Goal: Use online tool/utility: Utilize a website feature to perform a specific function

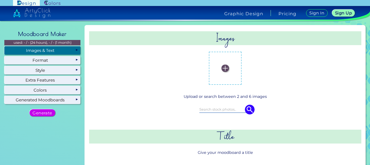
click at [62, 48] on div "Images & Text" at bounding box center [42, 50] width 76 height 8
click at [225, 69] on img at bounding box center [225, 67] width 7 height 7
click at [0, 0] on input "file" at bounding box center [0, 0] width 0 height 0
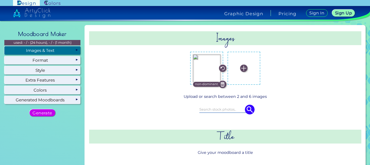
click at [243, 70] on img at bounding box center [243, 67] width 7 height 7
click at [0, 0] on input "file" at bounding box center [0, 0] width 0 height 0
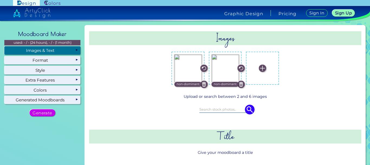
click at [261, 69] on img at bounding box center [262, 67] width 7 height 7
click at [0, 0] on input "file" at bounding box center [0, 0] width 0 height 0
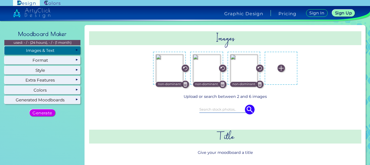
click at [279, 68] on img at bounding box center [281, 67] width 7 height 7
click at [0, 0] on input "file" at bounding box center [0, 0] width 0 height 0
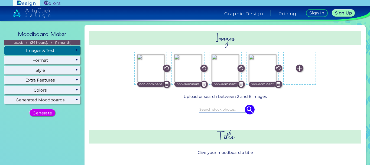
click at [208, 110] on input at bounding box center [225, 109] width 52 height 6
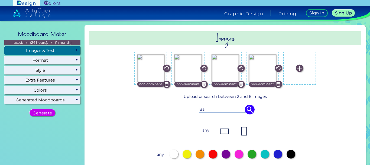
type input "B"
type input "3rd Annual Gauteng Bambelela Business Awards"
click at [171, 157] on div at bounding box center [174, 153] width 9 height 9
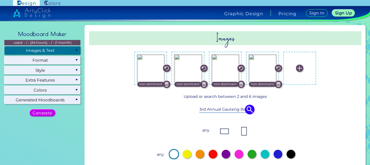
click at [289, 154] on div at bounding box center [291, 153] width 9 height 9
click at [248, 111] on img at bounding box center [250, 109] width 10 height 10
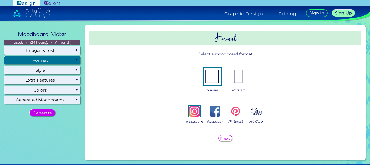
click at [49, 61] on div "Format" at bounding box center [42, 60] width 76 height 8
click at [240, 83] on img at bounding box center [238, 76] width 17 height 17
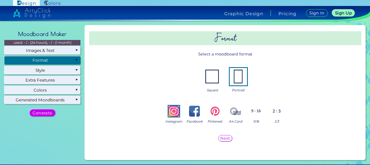
click at [214, 116] on img at bounding box center [215, 110] width 11 height 11
click at [225, 139] on h5 "Next" at bounding box center [225, 138] width 9 height 4
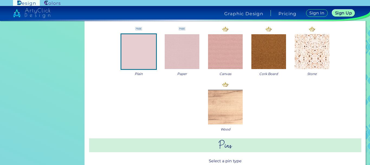
scroll to position [138, 0]
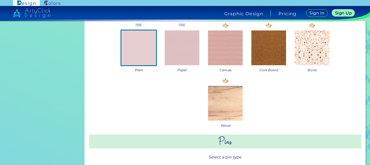
click at [137, 39] on img at bounding box center [138, 47] width 35 height 35
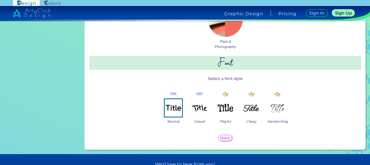
scroll to position [447, 0]
click at [222, 137] on h5 "Next" at bounding box center [225, 138] width 9 height 4
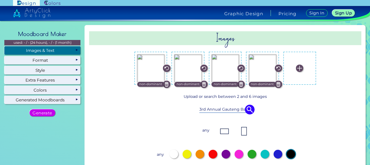
click at [51, 50] on div "Images & Text" at bounding box center [42, 50] width 76 height 8
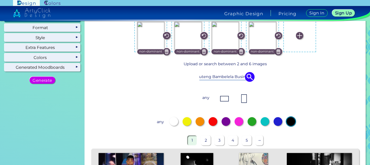
scroll to position [0, 45]
drag, startPoint x: 198, startPoint y: 76, endPoint x: 293, endPoint y: 71, distance: 95.0
click at [293, 71] on div "3rd Annual Gauteng Bambelela Business Awards" at bounding box center [225, 76] width 241 height 15
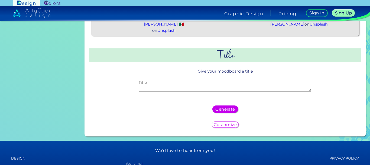
scroll to position [0, 0]
click at [166, 85] on textarea "Title" at bounding box center [225, 88] width 172 height 7
paste textarea "3rd Annual Gauteng Bambelela Business Awards"
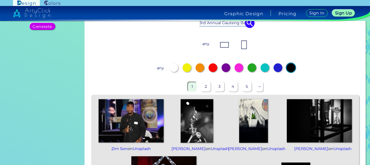
scroll to position [70, 0]
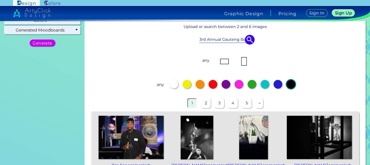
type textarea "3rd Annual Gauteng Bambelela Business Awards"
click at [200, 38] on input "3rd Annual Gauteng Bambelela Business Awards" at bounding box center [225, 39] width 52 height 6
type input "s"
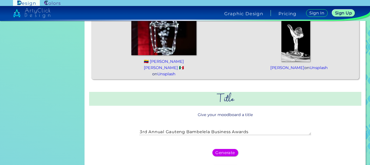
scroll to position [283, 0]
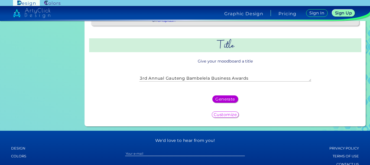
click at [220, 97] on h5 "Generate" at bounding box center [226, 99] width 18 height 4
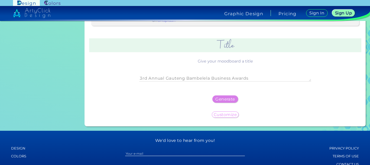
scroll to position [0, 0]
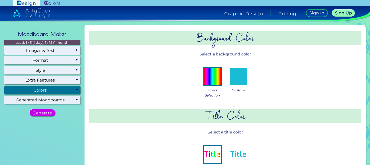
click at [63, 90] on div "Colors" at bounding box center [42, 90] width 76 height 8
click at [237, 82] on img at bounding box center [238, 76] width 17 height 17
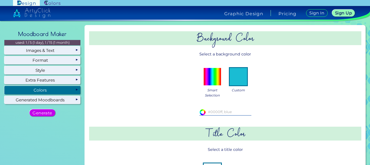
click at [201, 112] on input "#ffffff" at bounding box center [201, 111] width 5 height 5
type input "#000000"
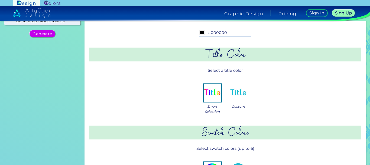
scroll to position [80, 0]
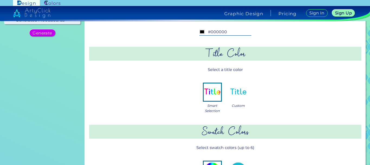
click at [238, 101] on div "Custom" at bounding box center [239, 94] width 22 height 27
click at [234, 96] on img at bounding box center [238, 91] width 17 height 17
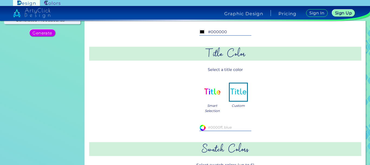
click at [202, 126] on input "#ffffff" at bounding box center [201, 126] width 5 height 5
type input "#f7f7f7"
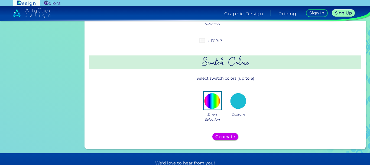
scroll to position [167, 0]
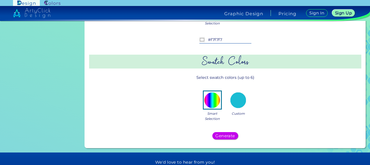
click at [239, 105] on img at bounding box center [238, 99] width 17 height 17
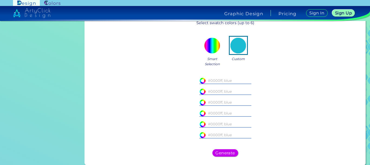
scroll to position [224, 0]
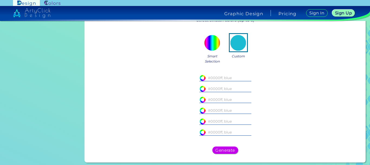
click at [200, 77] on input "#ffffff" at bounding box center [201, 77] width 5 height 5
type input "#bf72fd"
click at [292, 128] on div "#bf72fd #bf72fd #ffffff" at bounding box center [225, 104] width 245 height 69
click at [218, 87] on input at bounding box center [225, 88] width 52 height 6
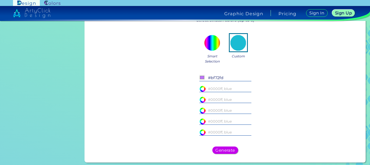
click at [201, 88] on input "#ffffff" at bounding box center [201, 87] width 5 height 5
type input "#ffea05"
click at [280, 138] on div "#bf72fd #bf72fd #ffea05 #ffea05 #ffffff #ffffff #ffffff" at bounding box center [225, 104] width 245 height 69
click at [205, 99] on input at bounding box center [225, 99] width 52 height 6
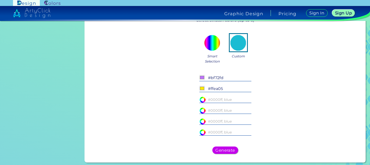
click at [199, 100] on input "#ffffff" at bounding box center [201, 98] width 5 height 5
click at [285, 89] on div "#bf72fd #bf72fd #ffea05 #ffea05 #ffffff #ffffff #ffffff" at bounding box center [225, 104] width 245 height 69
click at [226, 150] on h5 "Generate" at bounding box center [226, 150] width 18 height 4
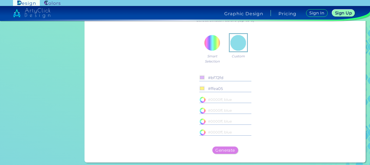
scroll to position [0, 0]
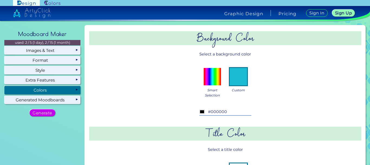
click at [32, 89] on div "Colors" at bounding box center [42, 90] width 76 height 8
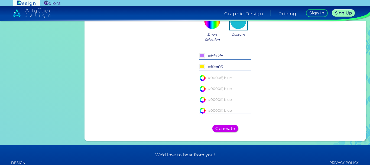
scroll to position [247, 0]
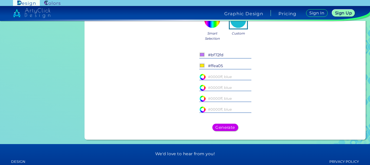
click at [202, 65] on input "#ffea05" at bounding box center [201, 65] width 5 height 5
type input "#fffef5"
click at [321, 102] on div "#bf72fd #bf72fd #fffef5 #fffef5 #ffffff #ffffff #ffffff" at bounding box center [225, 81] width 245 height 69
click at [200, 76] on input "#ffffff" at bounding box center [201, 75] width 5 height 5
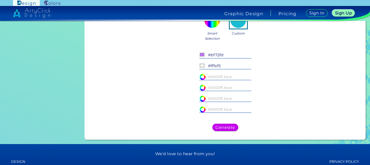
type input "#000000"
click at [290, 110] on div "#bf72fd #bf72fd #fffef5 #fffef5 #000000 #000000 #ffffff" at bounding box center [225, 81] width 245 height 69
click at [200, 88] on input "#ffffff" at bounding box center [201, 86] width 5 height 5
type input "#e380ff"
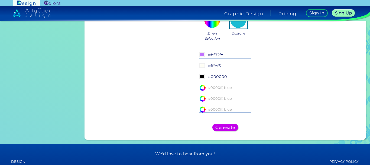
type input "#e380ff"
click at [288, 91] on div "#bf72fd #bf72fd #fffef5 #fffef5 #000000 #000000 #e380ff" at bounding box center [225, 81] width 245 height 69
click at [224, 126] on h5 "Generate" at bounding box center [226, 127] width 18 height 4
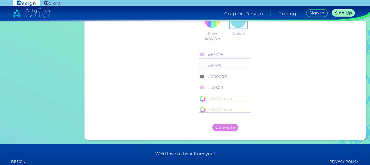
scroll to position [0, 0]
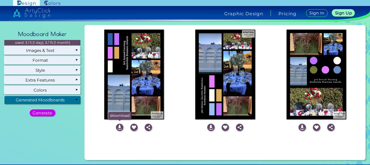
click at [119, 128] on img at bounding box center [119, 126] width 7 height 7
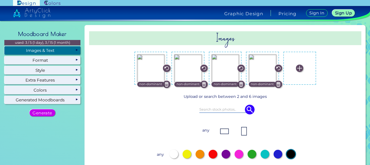
click at [61, 50] on div "Images & Text" at bounding box center [42, 50] width 76 height 8
click at [276, 86] on img at bounding box center [278, 83] width 7 height 7
click at [149, 83] on p "non-dominant" at bounding box center [150, 84] width 23 height 5
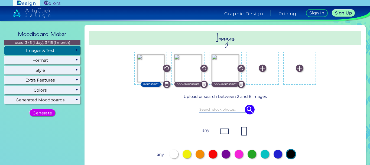
click at [145, 67] on img at bounding box center [150, 67] width 27 height 27
click at [0, 0] on input "file" at bounding box center [0, 0] width 0 height 0
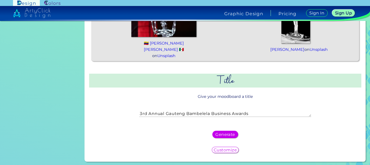
scroll to position [251, 0]
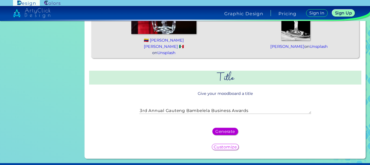
click at [232, 130] on h5 "Generate" at bounding box center [226, 131] width 18 height 4
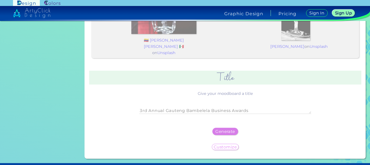
scroll to position [0, 0]
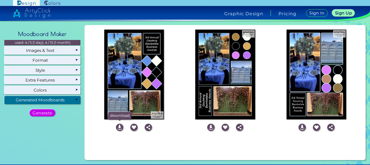
click at [118, 127] on img at bounding box center [119, 126] width 7 height 7
click at [208, 126] on img at bounding box center [210, 126] width 7 height 7
click at [301, 127] on img at bounding box center [302, 126] width 7 height 7
